Goal: Learn about a topic

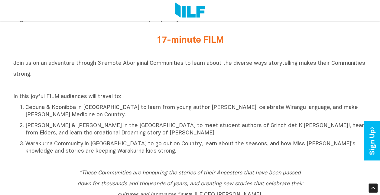
scroll to position [244, 0]
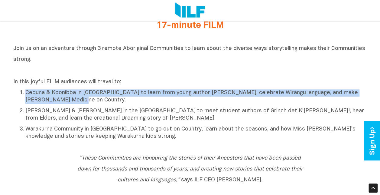
drag, startPoint x: 54, startPoint y: 103, endPoint x: 26, endPoint y: 97, distance: 28.8
click at [26, 97] on p "Ceduna & Koonibba in [GEOGRAPHIC_DATA] to learn from young author [PERSON_NAME]…" at bounding box center [196, 96] width 342 height 15
copy p "Ceduna & Koonibba in [GEOGRAPHIC_DATA] to learn from young author [PERSON_NAME]…"
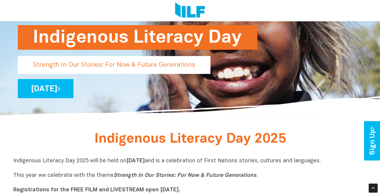
scroll to position [46, 0]
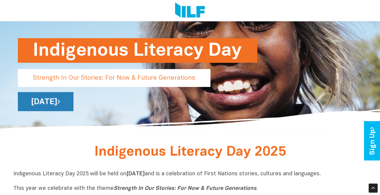
click at [73, 100] on link "[DATE]" at bounding box center [46, 101] width 56 height 19
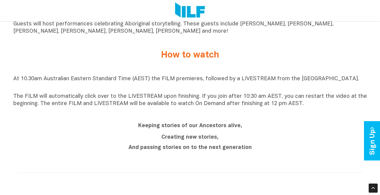
scroll to position [437, 0]
